Goal: Information Seeking & Learning: Learn about a topic

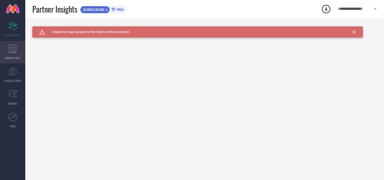
click at [14, 52] on icon at bounding box center [13, 49] width 8 height 8
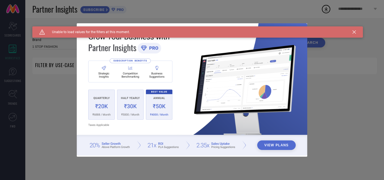
type input "1 STOP FASHION"
type input "All"
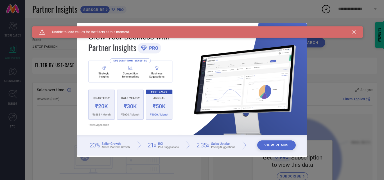
click at [353, 32] on icon at bounding box center [354, 31] width 3 height 3
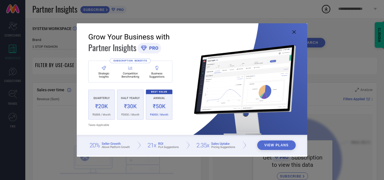
click at [294, 32] on icon at bounding box center [293, 31] width 3 height 3
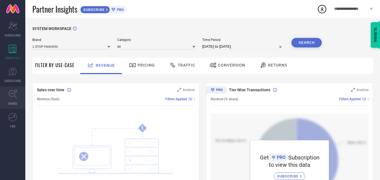
click at [16, 94] on icon at bounding box center [12, 94] width 9 height 9
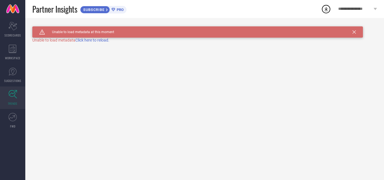
click at [99, 41] on span "Click here to reload." at bounding box center [92, 40] width 34 height 4
click at [117, 10] on span "PRO" at bounding box center [119, 10] width 8 height 4
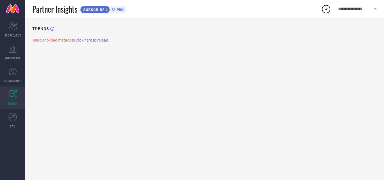
click at [371, 7] on span "**********" at bounding box center [355, 9] width 34 height 5
